Goal: Find contact information: Find contact information

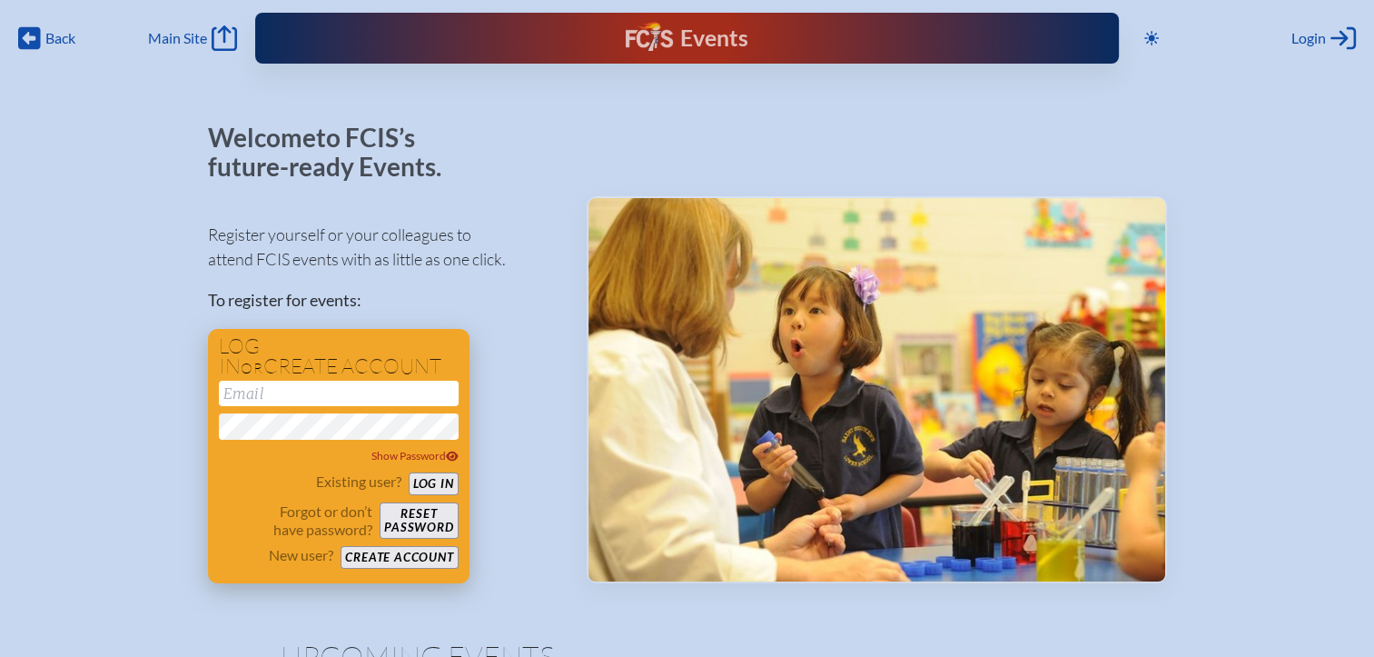
type input "[EMAIL_ADDRESS][DOMAIN_NAME]"
click at [415, 476] on button "Log in" at bounding box center [434, 483] width 50 height 23
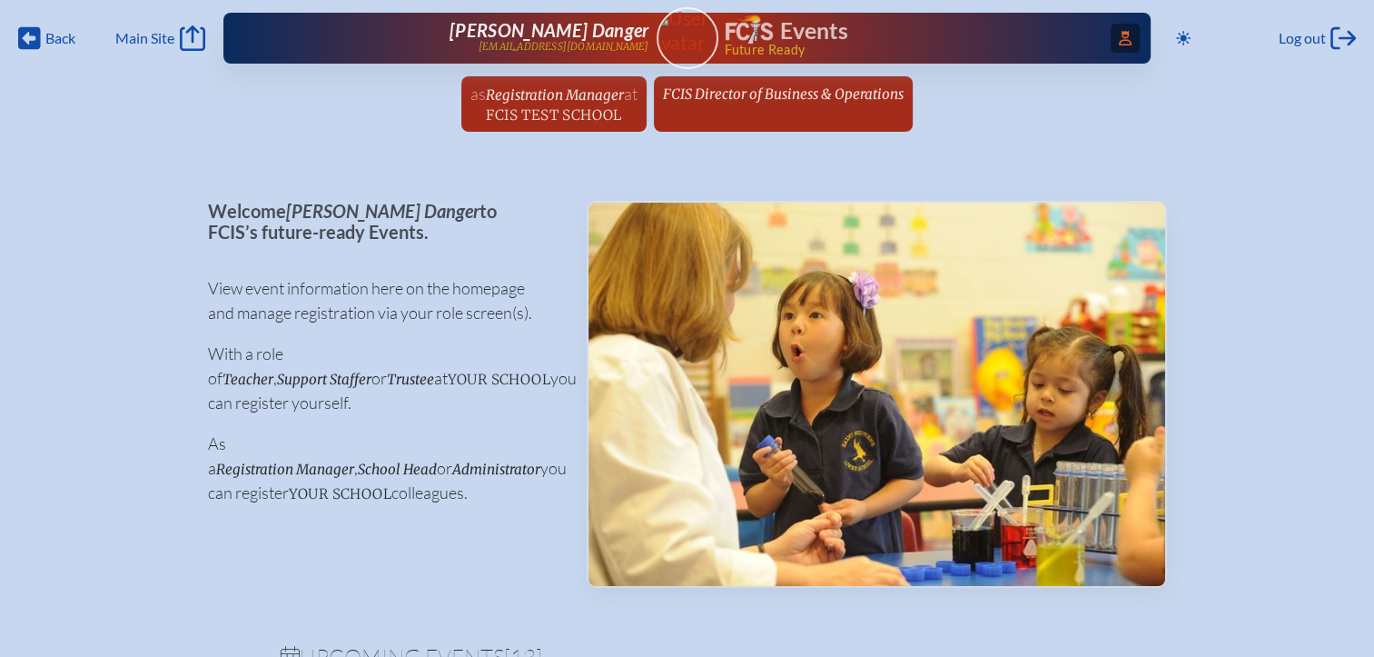
click at [1121, 34] on icon at bounding box center [1125, 38] width 13 height 15
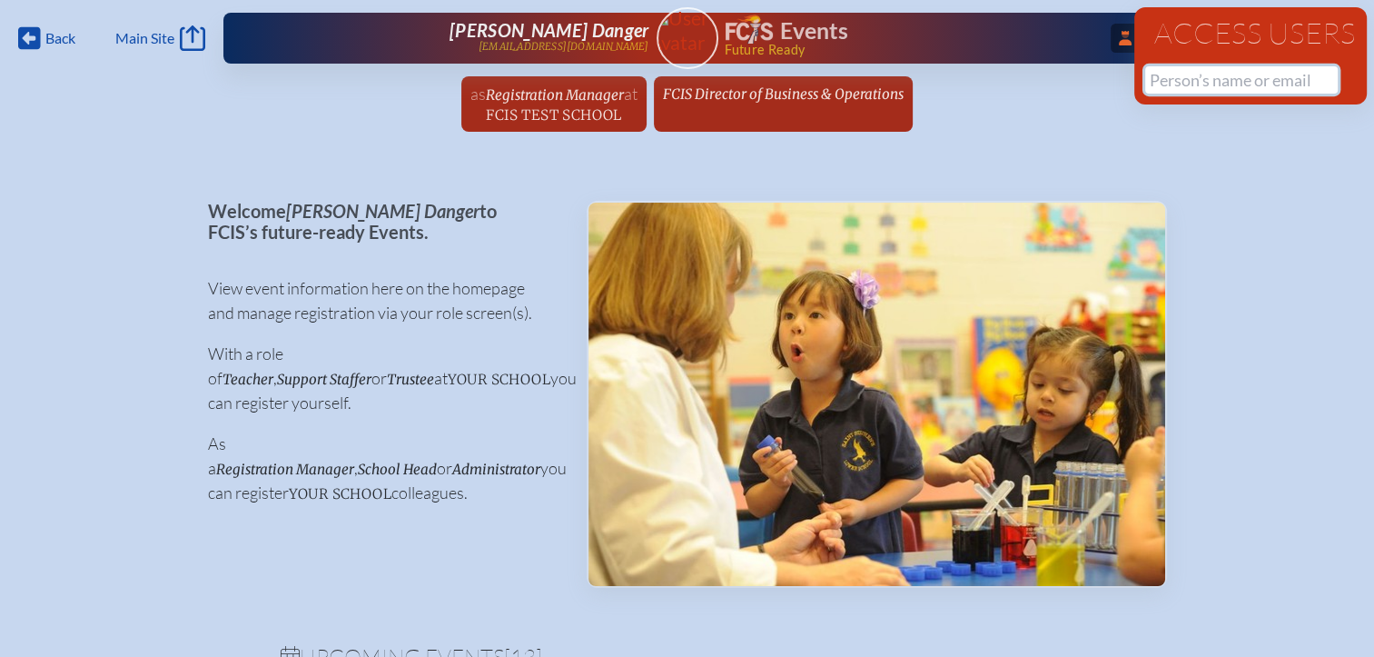
click at [1163, 83] on input "text" at bounding box center [1241, 79] width 193 height 27
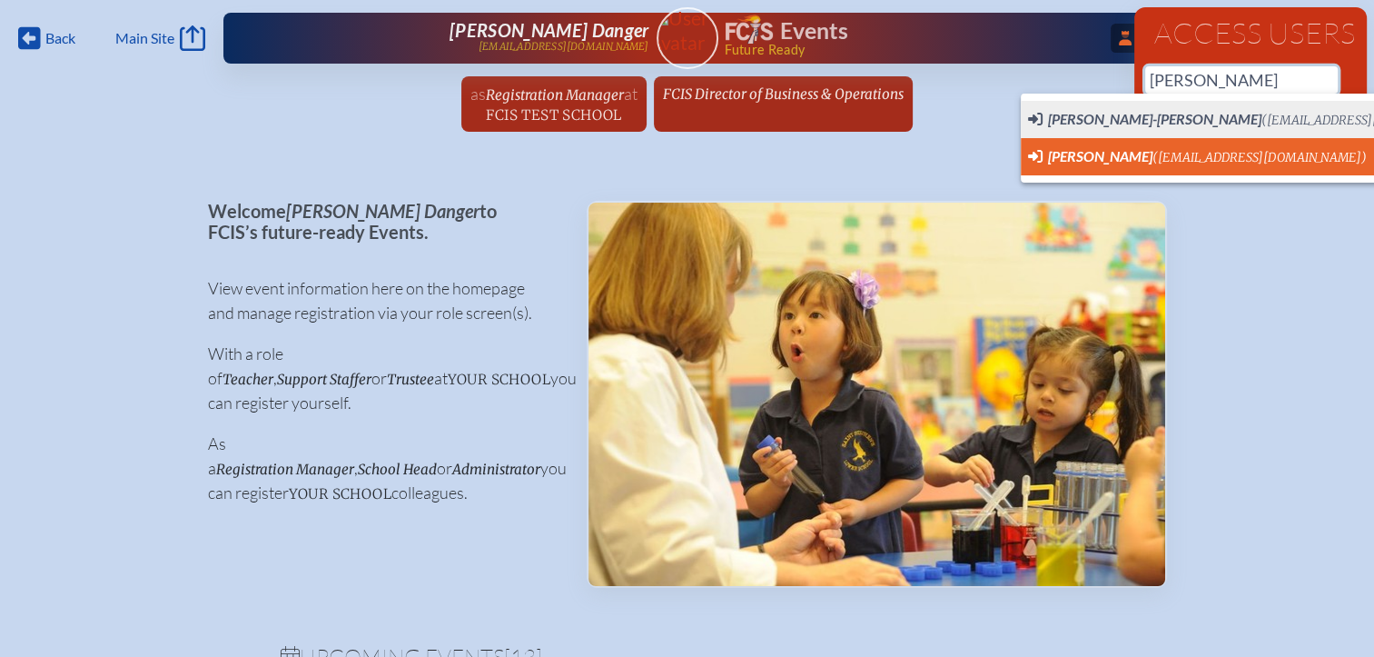
scroll to position [0, 14]
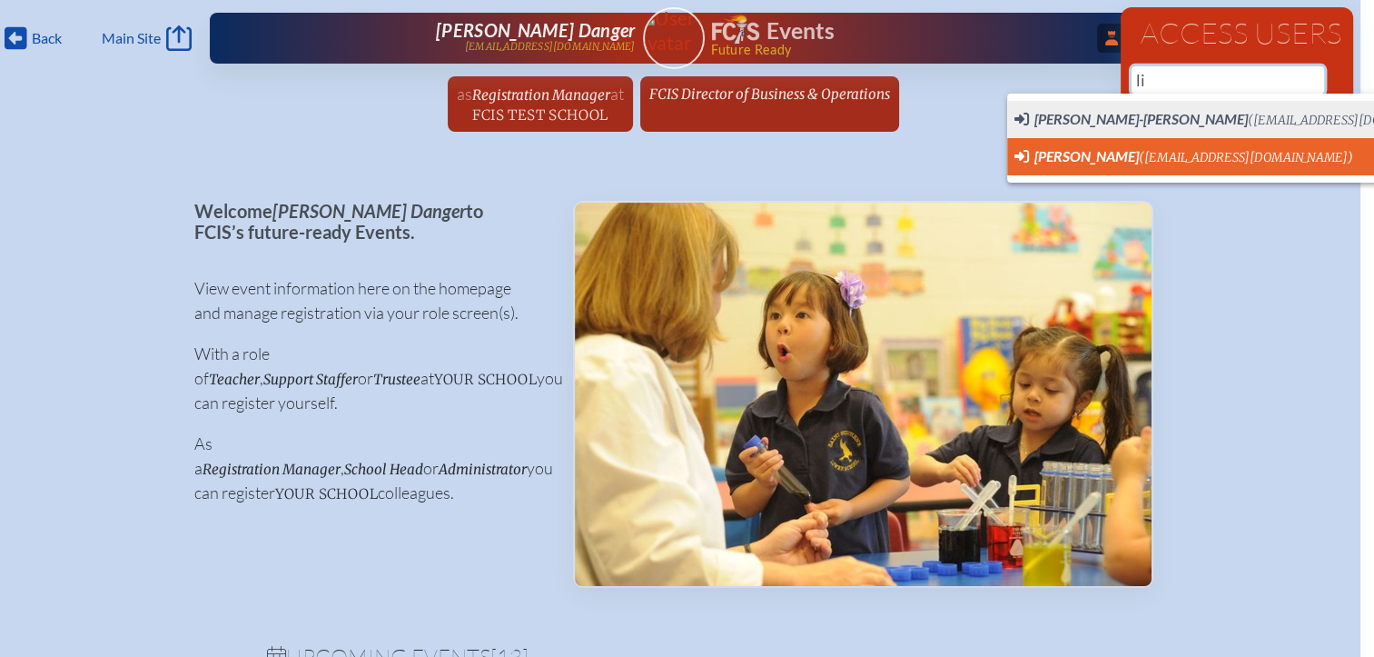
type input "l"
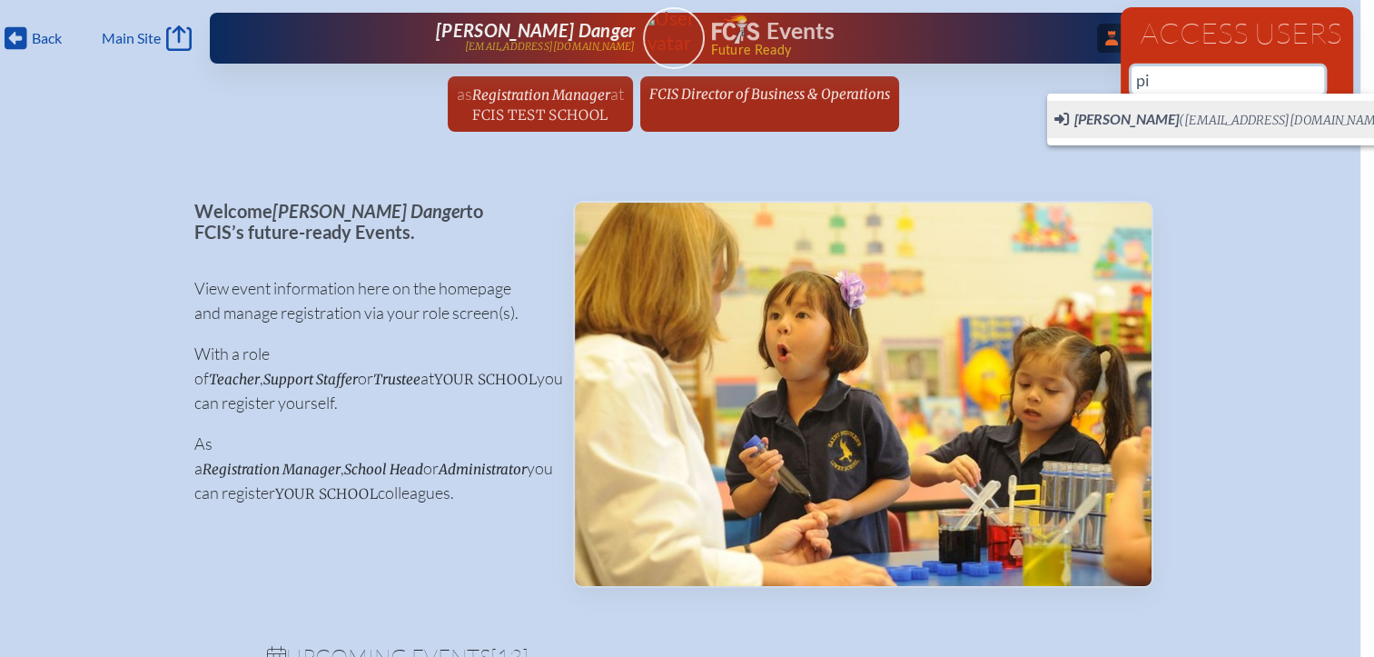
type input "p"
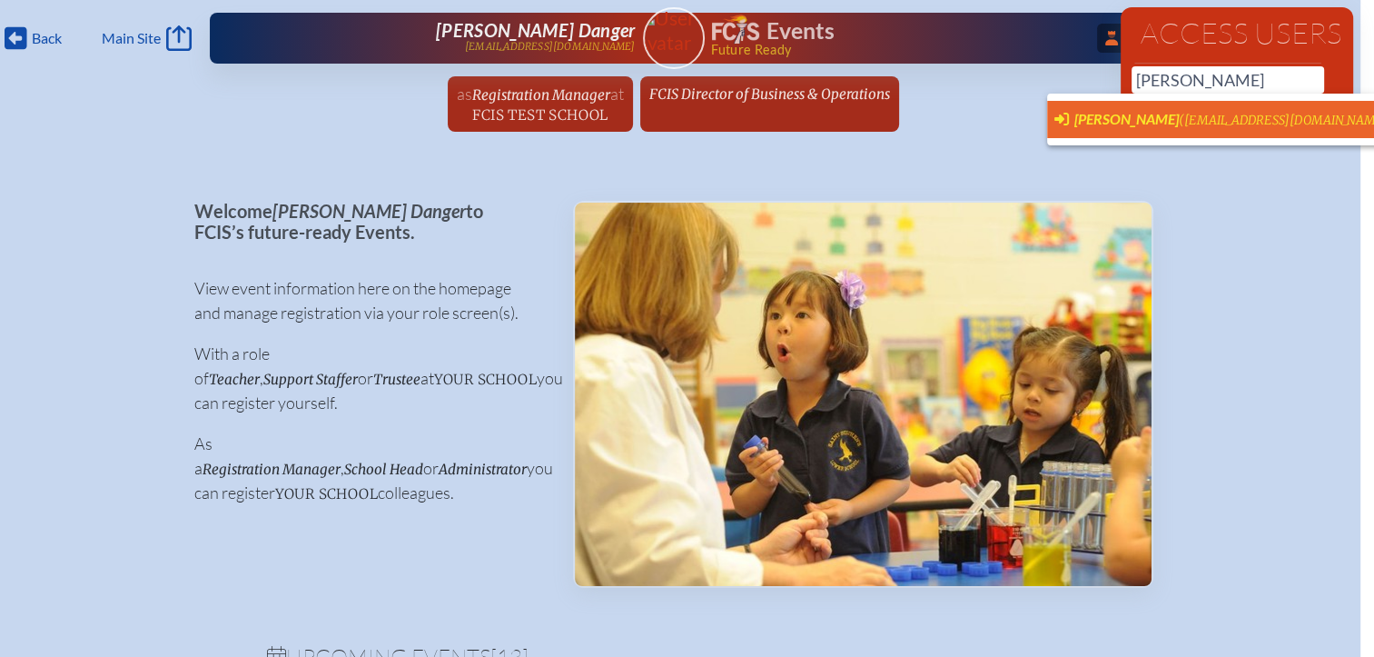
click at [1118, 127] on span "Leslie Piester (lpiester@pbday.org)" at bounding box center [1224, 120] width 339 height 20
type input "[EMAIL_ADDRESS][DOMAIN_NAME]"
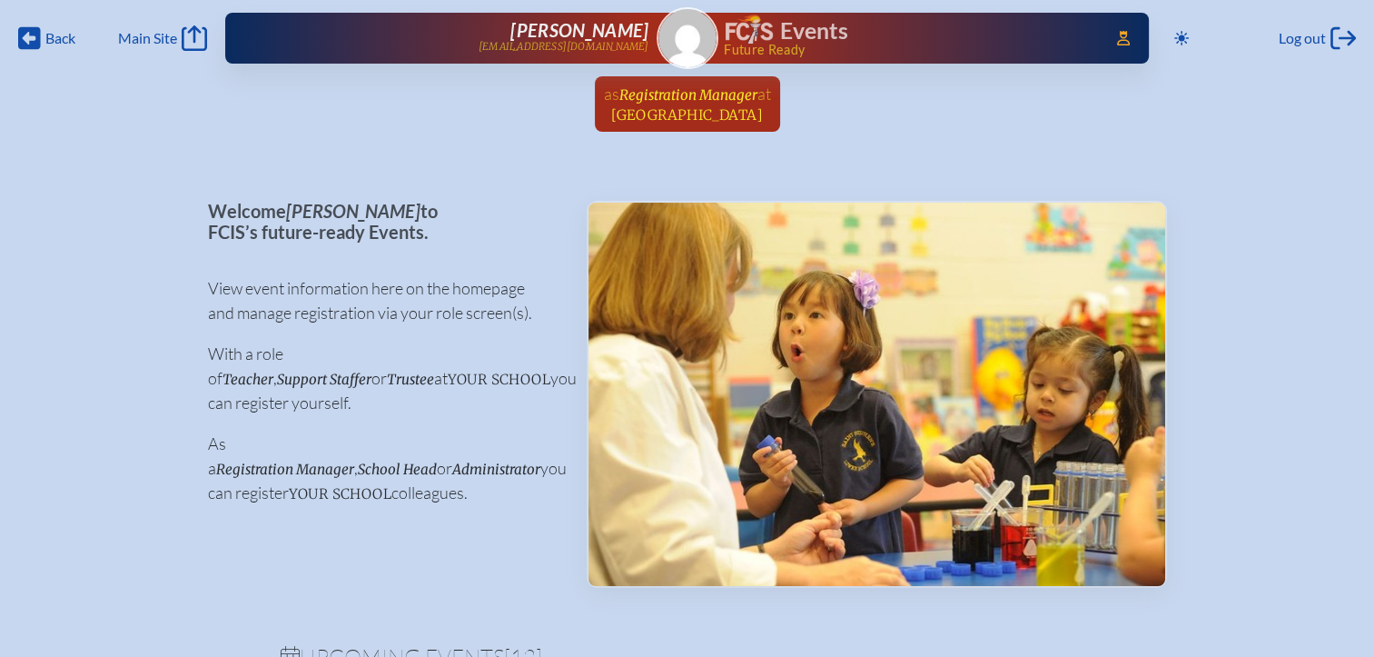
click at [672, 112] on span "[GEOGRAPHIC_DATA]" at bounding box center [687, 114] width 152 height 17
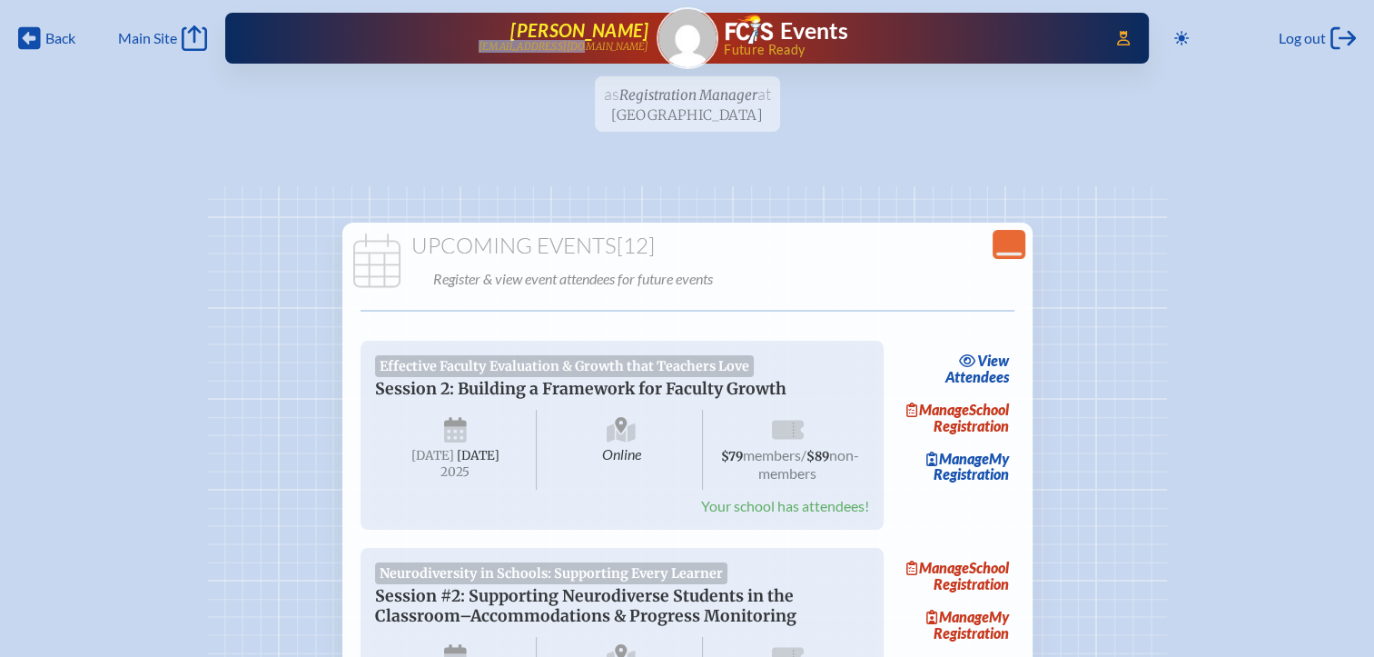
drag, startPoint x: 649, startPoint y: 44, endPoint x: 558, endPoint y: 50, distance: 91.1
click at [558, 50] on div "Access Users... [PERSON_NAME] [EMAIL_ADDRESS][DOMAIN_NAME] Events Future Ready" at bounding box center [687, 38] width 924 height 51
copy p "[EMAIL_ADDRESS][DOMAIN_NAME]"
